Goal: Ask a question

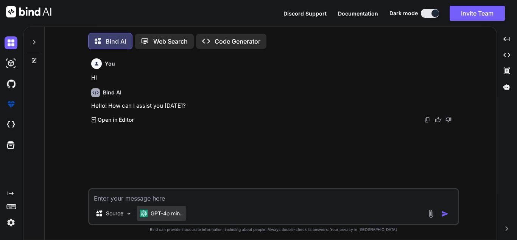
scroll to position [4, 0]
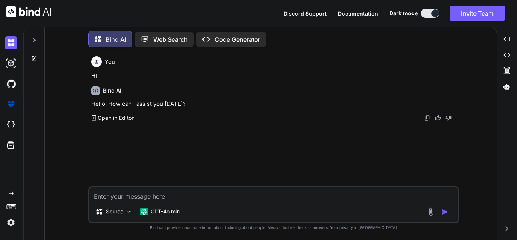
click at [134, 193] on textarea at bounding box center [273, 194] width 369 height 14
type textarea "drop vs truncate"
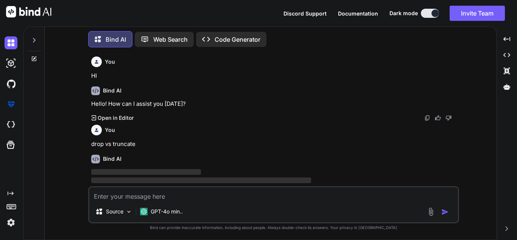
scroll to position [16, 0]
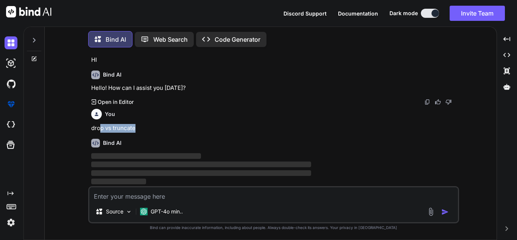
drag, startPoint x: 99, startPoint y: 127, endPoint x: 138, endPoint y: 122, distance: 39.3
click at [138, 122] on div "You drop vs truncate" at bounding box center [274, 119] width 366 height 27
click at [140, 123] on div "You drop vs truncate" at bounding box center [274, 119] width 366 height 27
drag, startPoint x: 135, startPoint y: 128, endPoint x: 52, endPoint y: 127, distance: 82.9
click at [53, 127] on div "You HI Bind AI Hello! How can I assist you [DATE]? Created with Pixso. Open in …" at bounding box center [274, 146] width 446 height 186
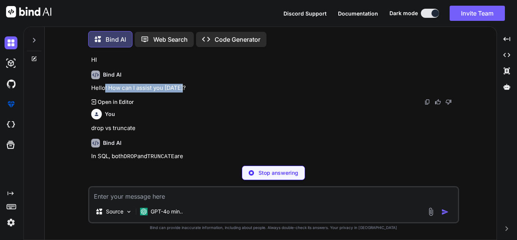
drag, startPoint x: 106, startPoint y: 89, endPoint x: 198, endPoint y: 83, distance: 92.6
click at [198, 84] on p "Hello! How can I assist you [DATE]?" at bounding box center [274, 88] width 366 height 9
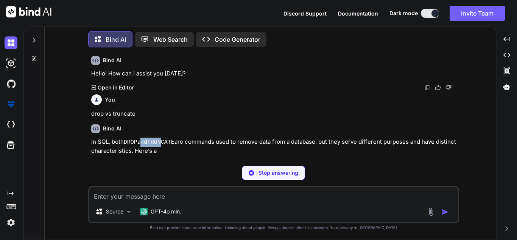
drag, startPoint x: 141, startPoint y: 143, endPoint x: 167, endPoint y: 142, distance: 25.8
click at [165, 142] on p "In SQL, both DROP and TRUNCATE are commands used to remove data from a database…" at bounding box center [274, 146] width 366 height 18
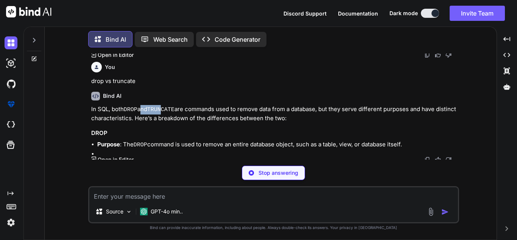
scroll to position [65, 0]
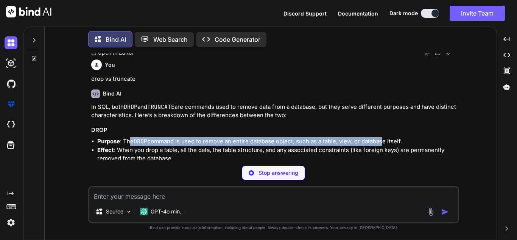
drag, startPoint x: 132, startPoint y: 141, endPoint x: 399, endPoint y: 140, distance: 267.2
click at [388, 140] on li "Purpose : The DROP command is used to remove an entire database object, such as…" at bounding box center [277, 141] width 360 height 9
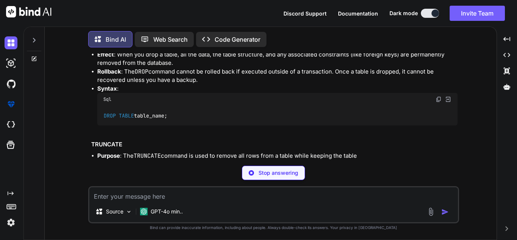
scroll to position [173, 0]
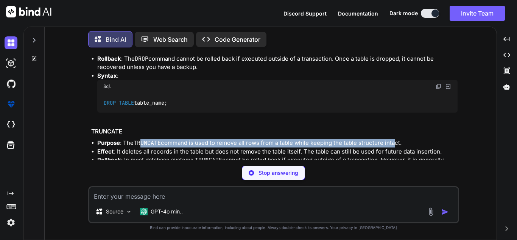
drag, startPoint x: 142, startPoint y: 145, endPoint x: 393, endPoint y: 146, distance: 250.6
click at [393, 146] on li "Purpose : The TRUNCATE command is used to remove all rows from a table while ke…" at bounding box center [277, 143] width 360 height 9
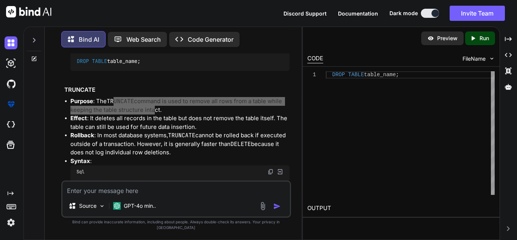
scroll to position [283, 0]
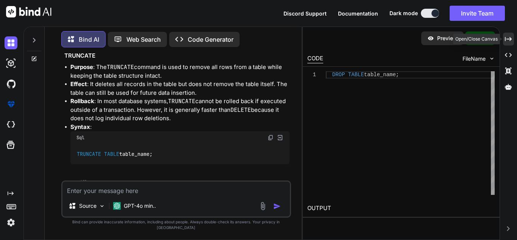
click at [513, 37] on div "Created with Pixso." at bounding box center [508, 39] width 11 height 13
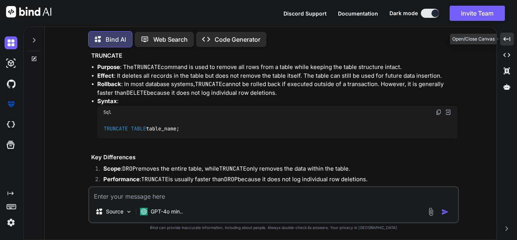
click at [509, 40] on icon "Created with Pixso." at bounding box center [506, 39] width 7 height 7
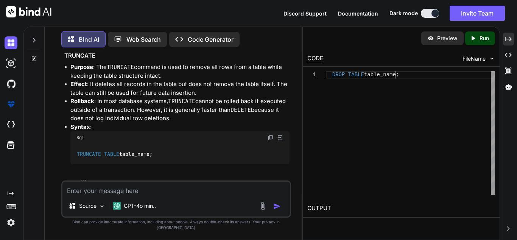
scroll to position [0, 0]
drag, startPoint x: 432, startPoint y: 76, endPoint x: 322, endPoint y: 74, distance: 109.8
click at [326, 74] on div "DROP TABLE table_name ;" at bounding box center [410, 132] width 169 height 123
click at [474, 43] on div "Created with Pixso. Run" at bounding box center [480, 38] width 30 height 14
click at [337, 211] on h2 "OUTPUT" at bounding box center [401, 208] width 197 height 18
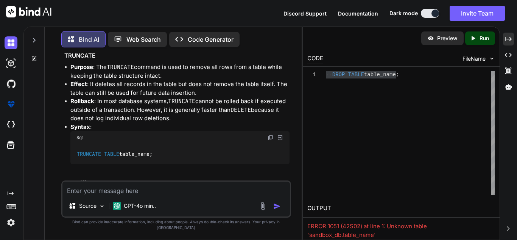
drag, startPoint x: 181, startPoint y: 152, endPoint x: 76, endPoint y: 153, distance: 104.9
click at [76, 153] on div "TRUNCATE TABLE table_name;" at bounding box center [179, 154] width 219 height 20
drag, startPoint x: 336, startPoint y: 226, endPoint x: 374, endPoint y: 227, distance: 38.3
click at [372, 227] on div "ERROR 1051 (42S02) at line 1: Unknown table 'sandbox_db.table_name'" at bounding box center [401, 230] width 188 height 17
click at [375, 227] on div "ERROR 1051 (42S02) at line 1: Unknown table 'sandbox_db.table_name'" at bounding box center [401, 230] width 188 height 17
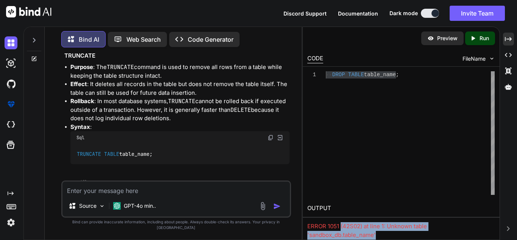
drag, startPoint x: 341, startPoint y: 224, endPoint x: 437, endPoint y: 231, distance: 95.6
click at [437, 231] on div "ERROR 1051 (42S02) at line 1: Unknown table 'sandbox_db.table_name'" at bounding box center [401, 230] width 188 height 17
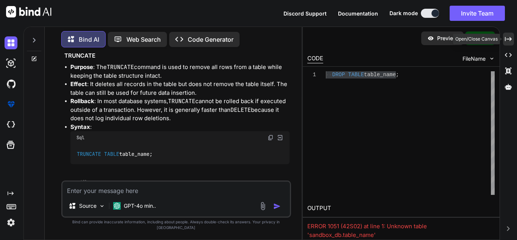
click at [509, 36] on icon "Created with Pixso." at bounding box center [508, 39] width 7 height 7
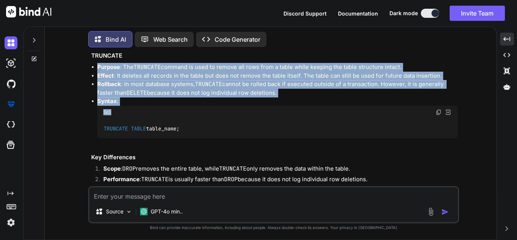
drag, startPoint x: 91, startPoint y: 65, endPoint x: 150, endPoint y: 106, distance: 72.1
click at [150, 106] on div "You HI Bind AI Hello! How can I assist you today? Created with Pixso. Open in E…" at bounding box center [274, 119] width 369 height 132
click at [160, 100] on li "Syntax : Sql TRUNCATE TABLE table_name;" at bounding box center [277, 122] width 360 height 50
drag, startPoint x: 118, startPoint y: 115, endPoint x: 79, endPoint y: 63, distance: 65.4
click at [79, 63] on div "You HI Bind AI Hello! How can I assist you today? Created with Pixso. Open in E…" at bounding box center [274, 146] width 446 height 186
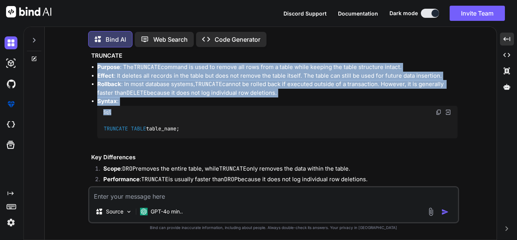
click at [163, 75] on li "Effect : It deletes all records in the table but does not remove the table itse…" at bounding box center [277, 76] width 360 height 9
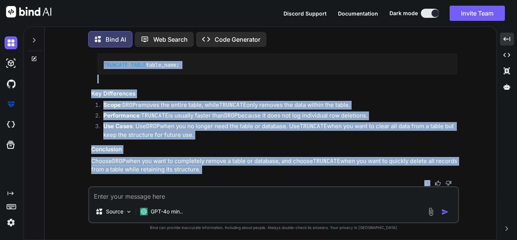
scroll to position [313, 0]
drag, startPoint x: 93, startPoint y: 66, endPoint x: 224, endPoint y: 168, distance: 166.2
click at [224, 168] on div "In SQL, both DROP and TRUNCATE are commands used to remove data from a database…" at bounding box center [274, 14] width 366 height 319
click at [217, 172] on p "Choose DROP when you want to completely remove a table or database, and choose …" at bounding box center [274, 165] width 366 height 17
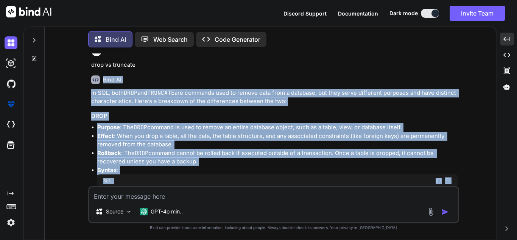
scroll to position [78, 0]
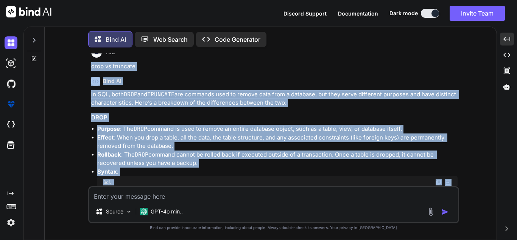
drag, startPoint x: 217, startPoint y: 172, endPoint x: 91, endPoint y: 70, distance: 162.3
click at [91, 70] on div "You HI Bind AI Hello! How can I assist you today? Created with Pixso. Open in E…" at bounding box center [274, 119] width 369 height 132
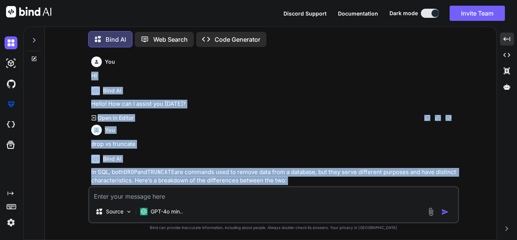
scroll to position [313, 0]
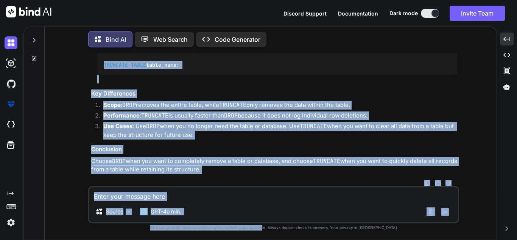
drag, startPoint x: 87, startPoint y: 71, endPoint x: 278, endPoint y: 236, distance: 252.6
click at [278, 239] on html "Discord Support Documentation Dark mode Invite Team Created with Pixso. Created…" at bounding box center [258, 120] width 517 height 240
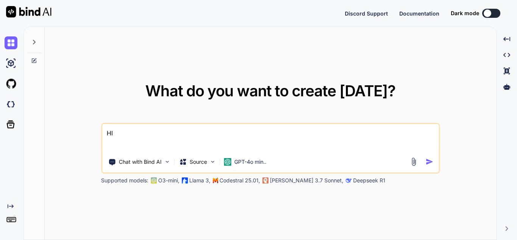
click at [123, 139] on textarea "HI" at bounding box center [270, 138] width 336 height 28
click at [121, 128] on textarea "HI" at bounding box center [270, 138] width 336 height 28
type textarea "x"
type textarea "H"
type textarea "x"
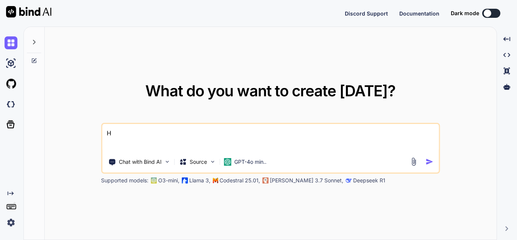
type textarea "Hi"
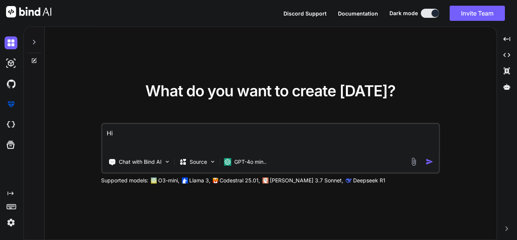
type textarea "x"
type textarea "Hi"
click at [428, 159] on img "button" at bounding box center [429, 161] width 8 height 8
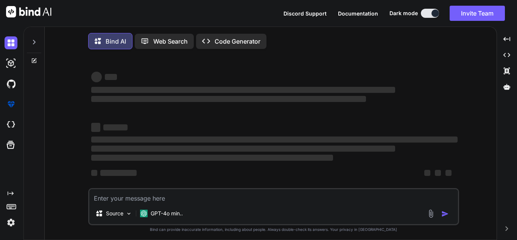
type textarea "x"
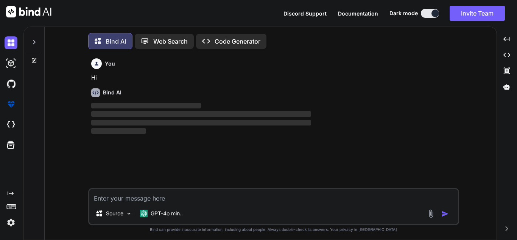
scroll to position [4, 0]
